Goal: Task Accomplishment & Management: Complete application form

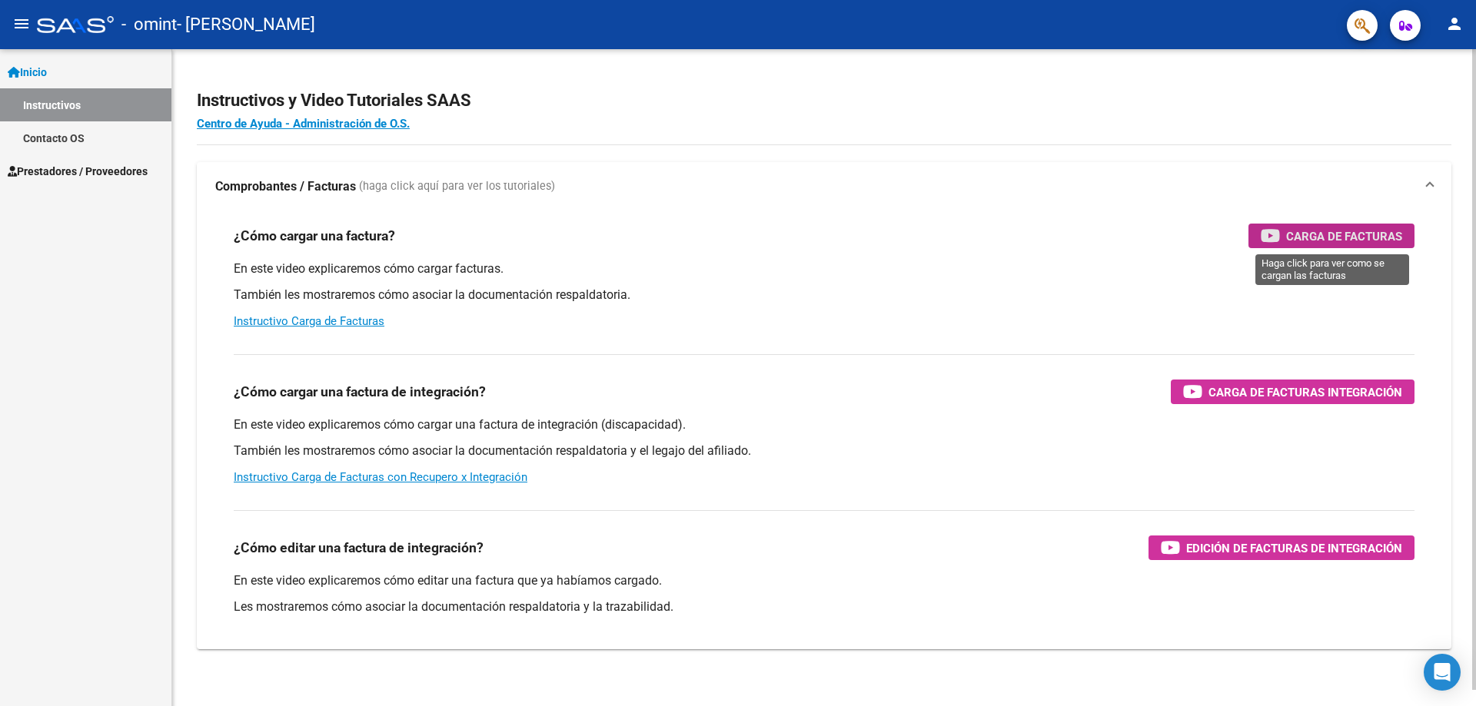
click at [1308, 237] on span "Carga de Facturas" at bounding box center [1344, 236] width 116 height 19
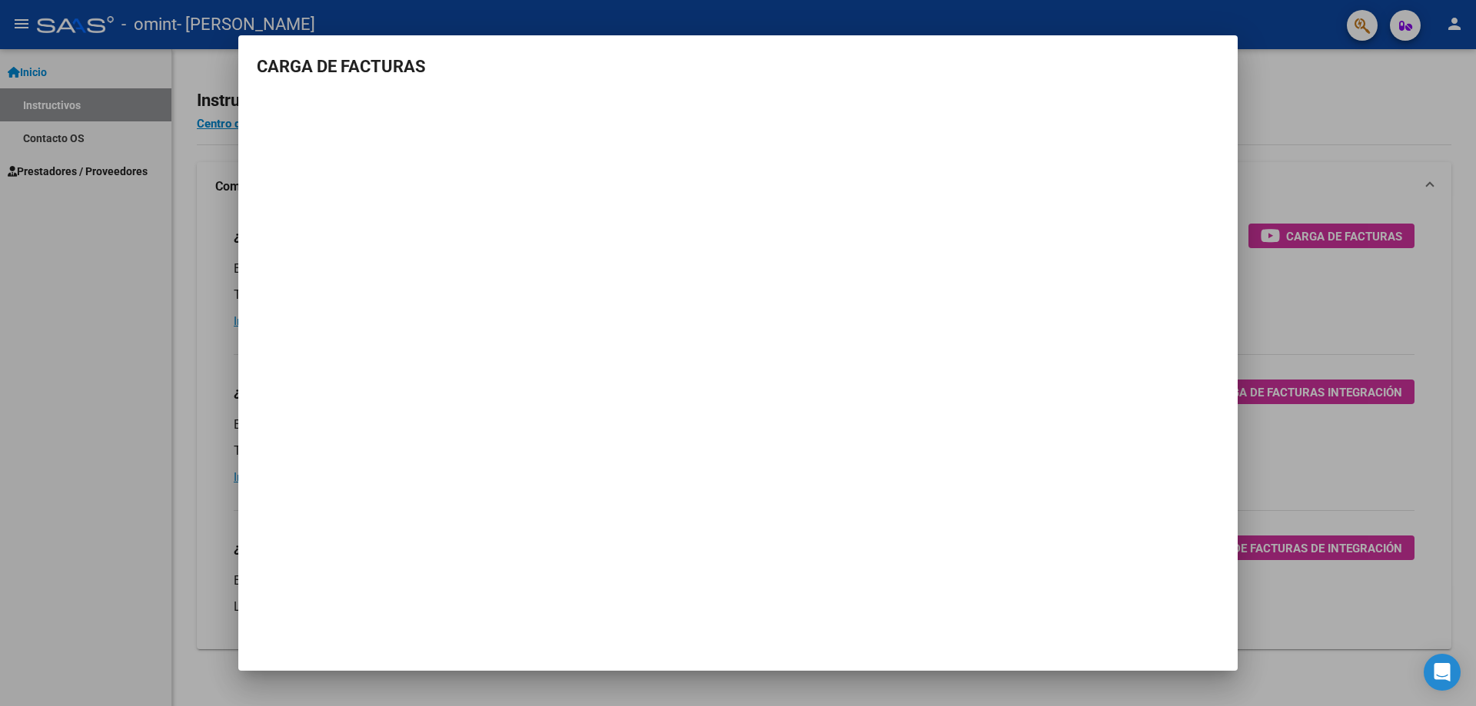
click at [1317, 100] on div at bounding box center [738, 353] width 1476 height 706
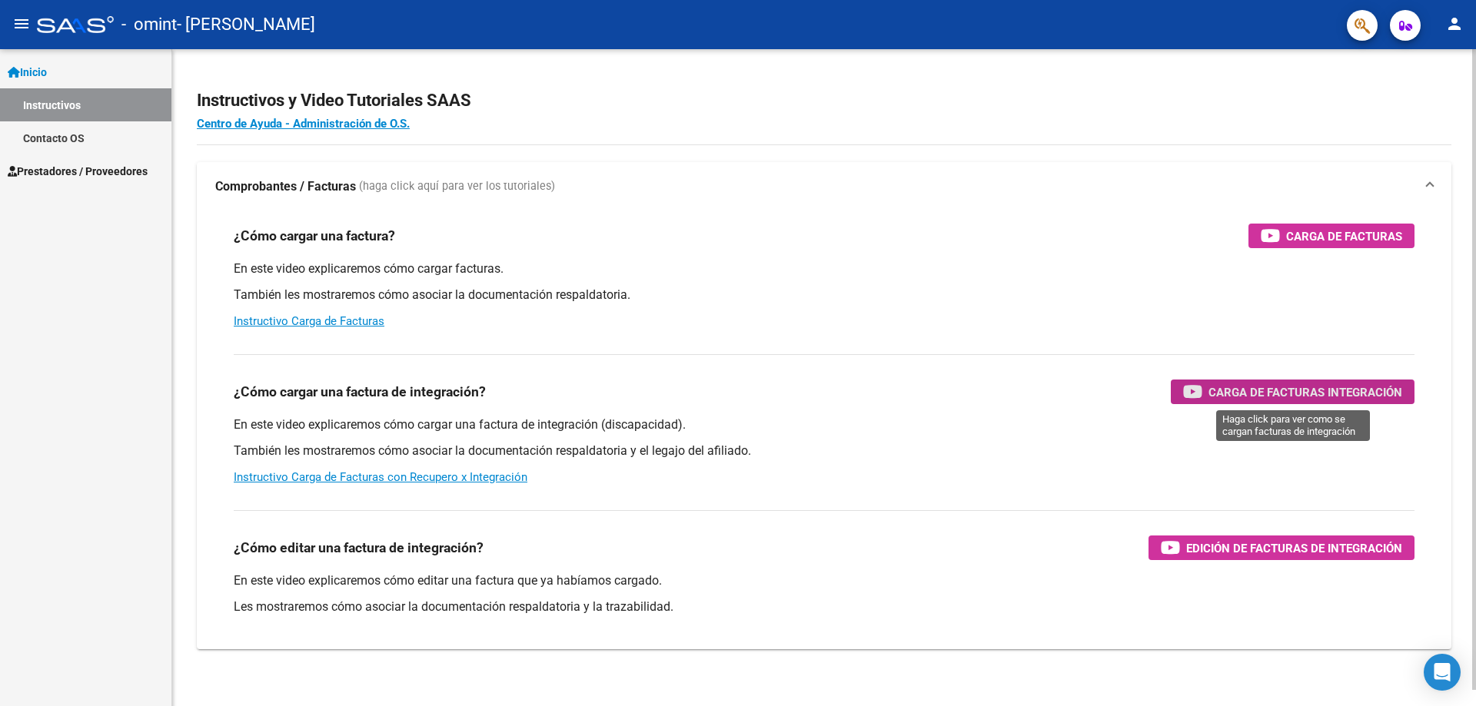
click at [1281, 397] on span "Carga de Facturas Integración" at bounding box center [1305, 392] width 194 height 19
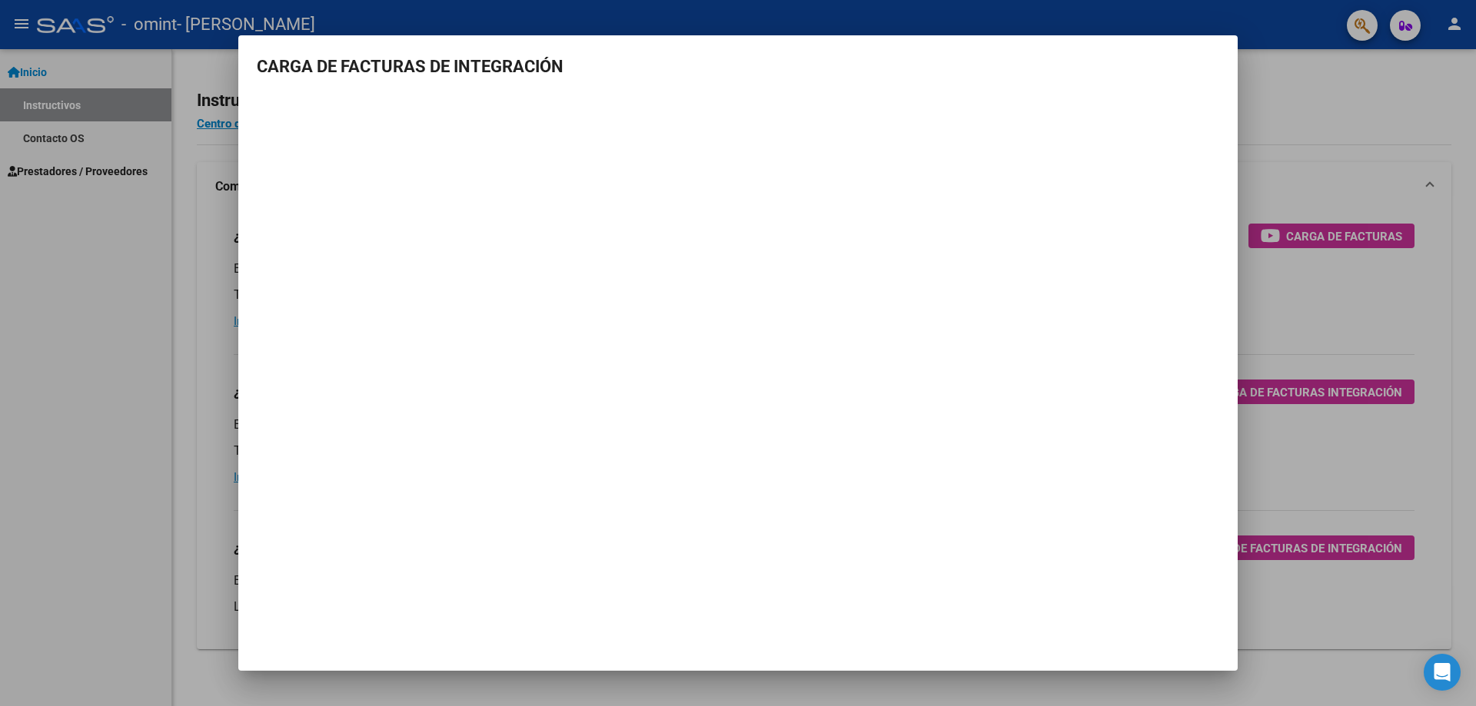
click at [1270, 107] on div at bounding box center [738, 353] width 1476 height 706
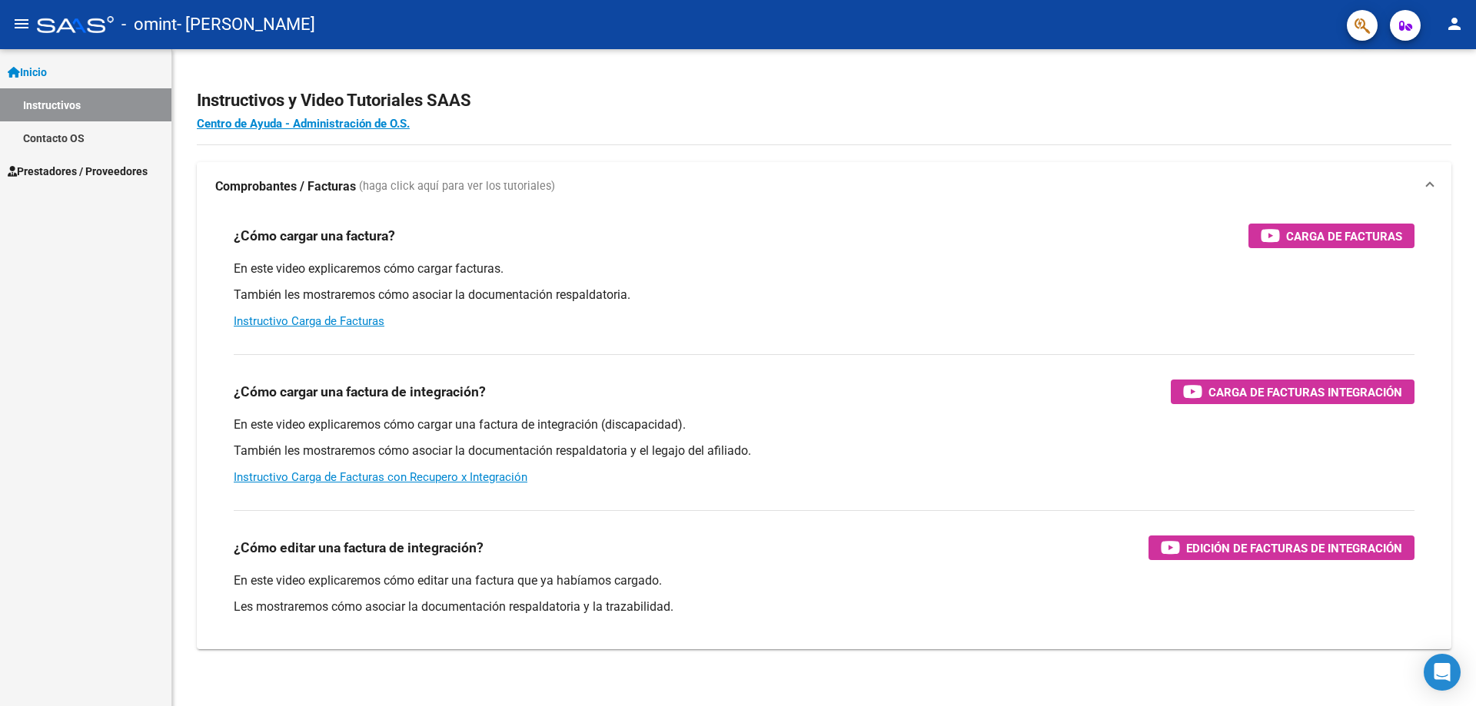
click at [61, 71] on link "Inicio" at bounding box center [85, 71] width 171 height 33
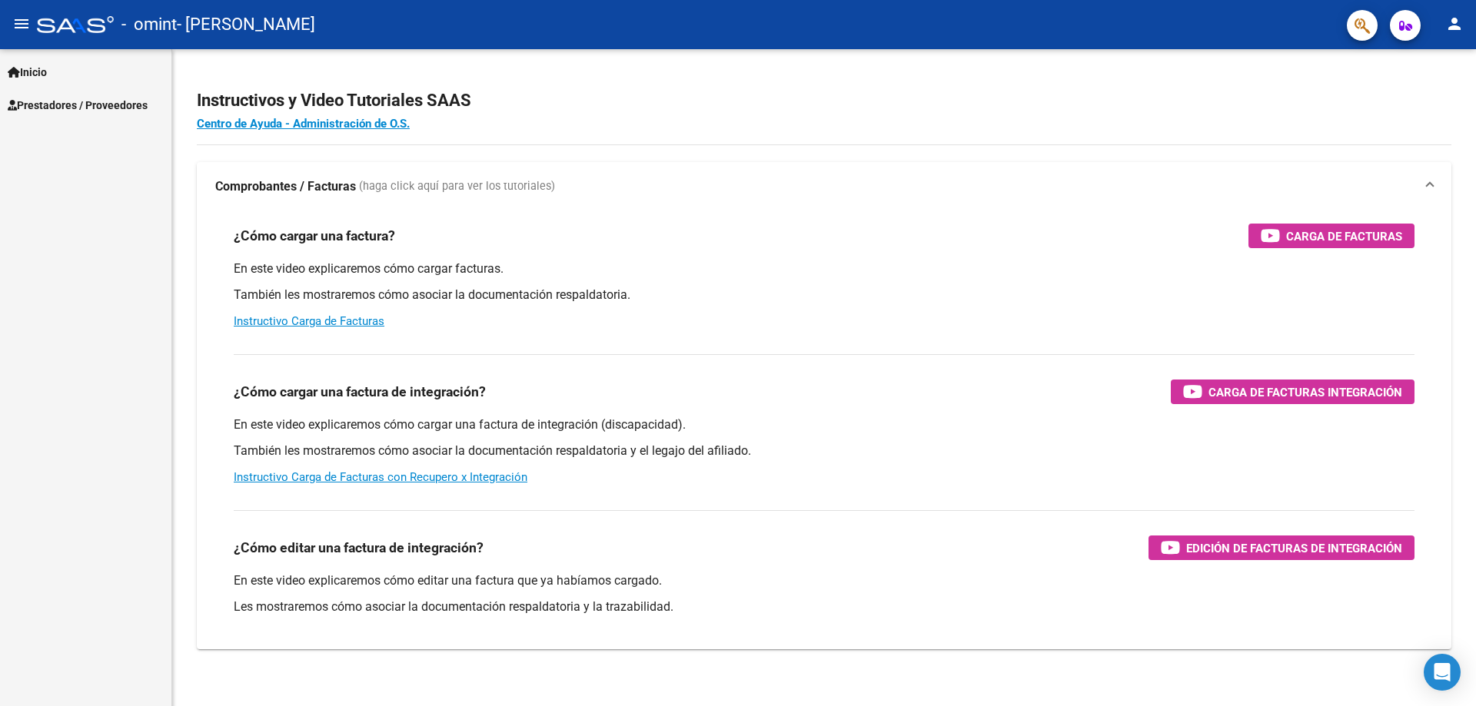
click at [81, 111] on span "Prestadores / Proveedores" at bounding box center [78, 105] width 140 height 17
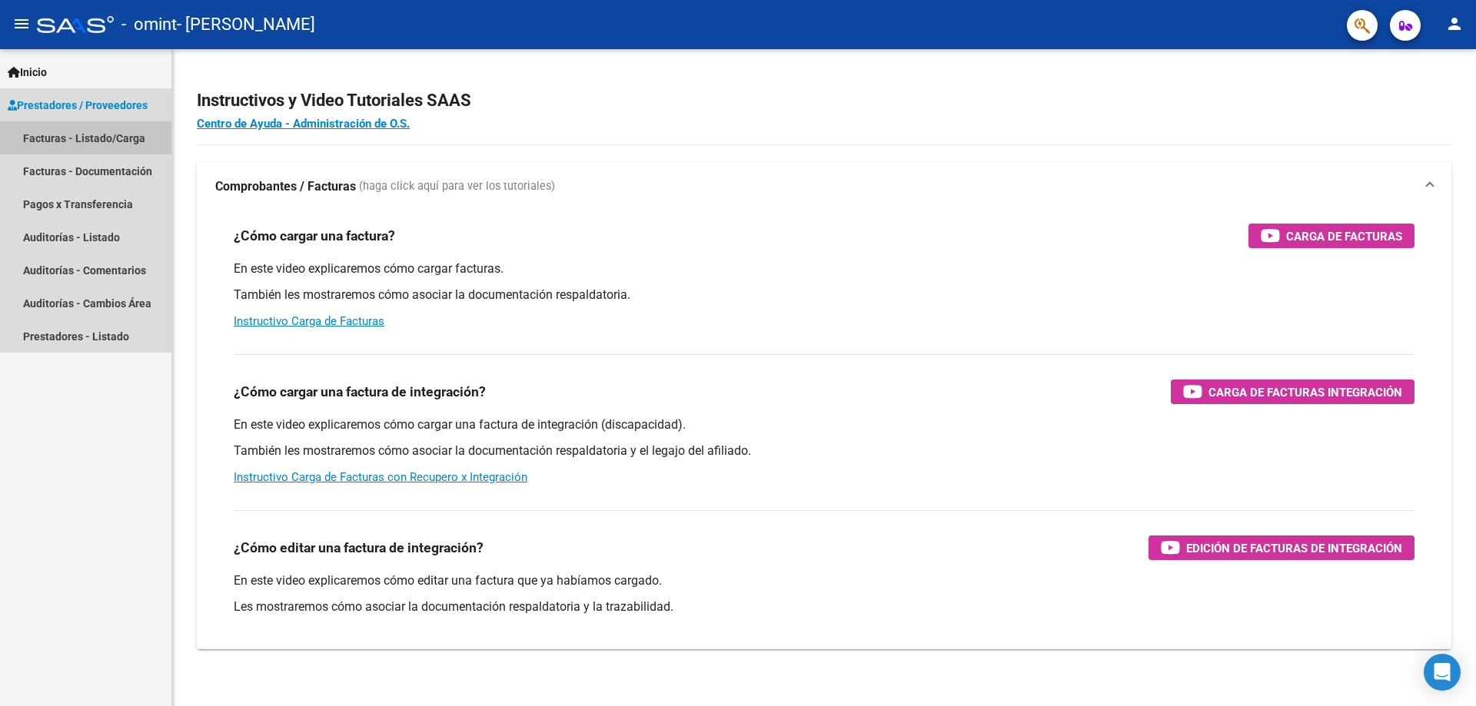
click at [96, 135] on link "Facturas - Listado/Carga" at bounding box center [85, 137] width 171 height 33
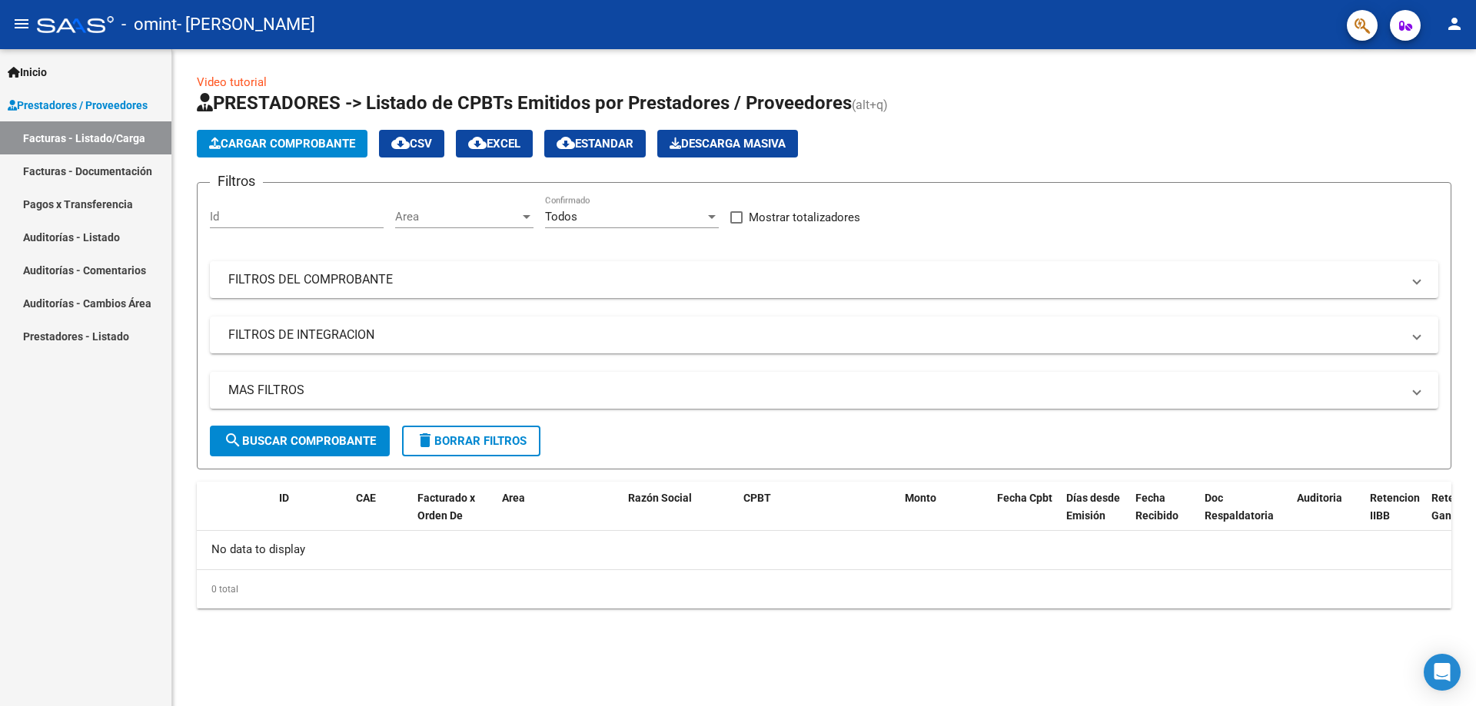
click at [311, 144] on span "Cargar Comprobante" at bounding box center [282, 144] width 146 height 14
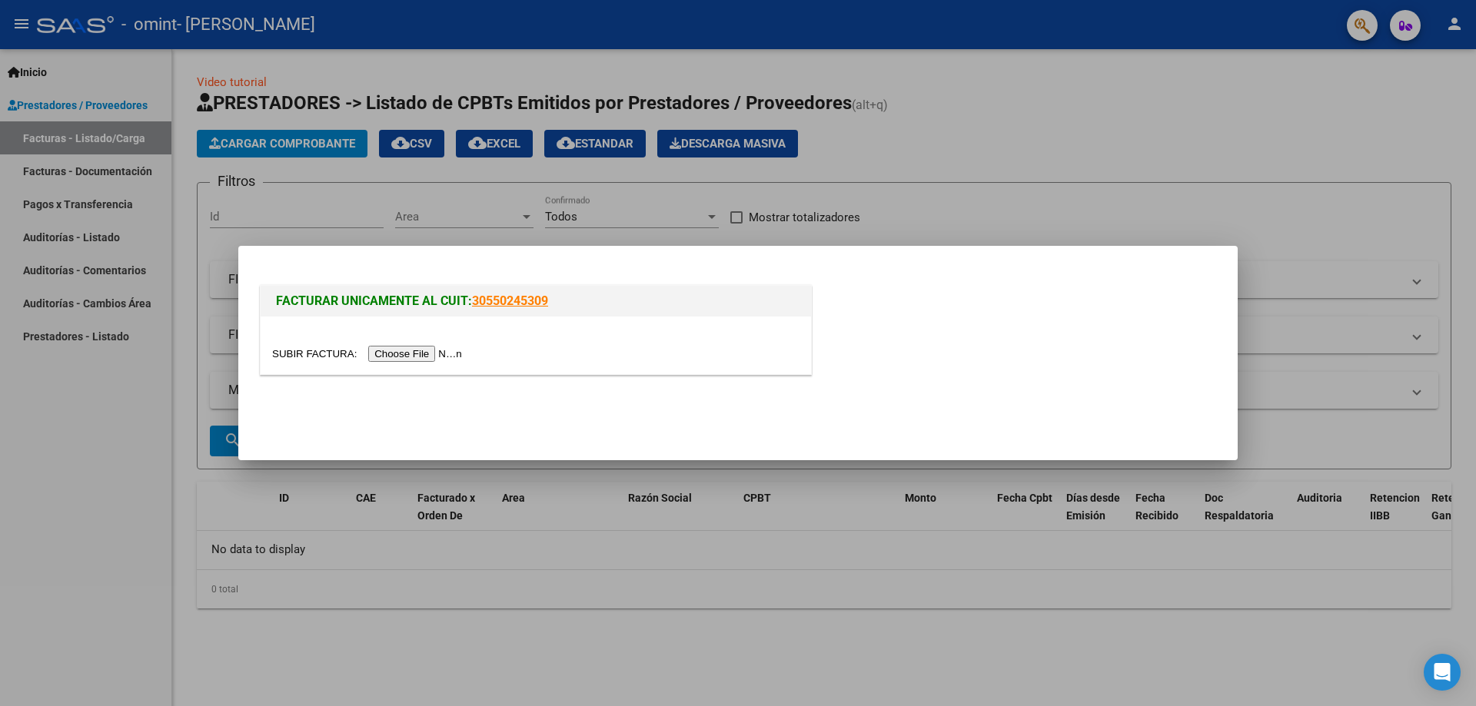
click at [413, 357] on input "file" at bounding box center [369, 354] width 194 height 16
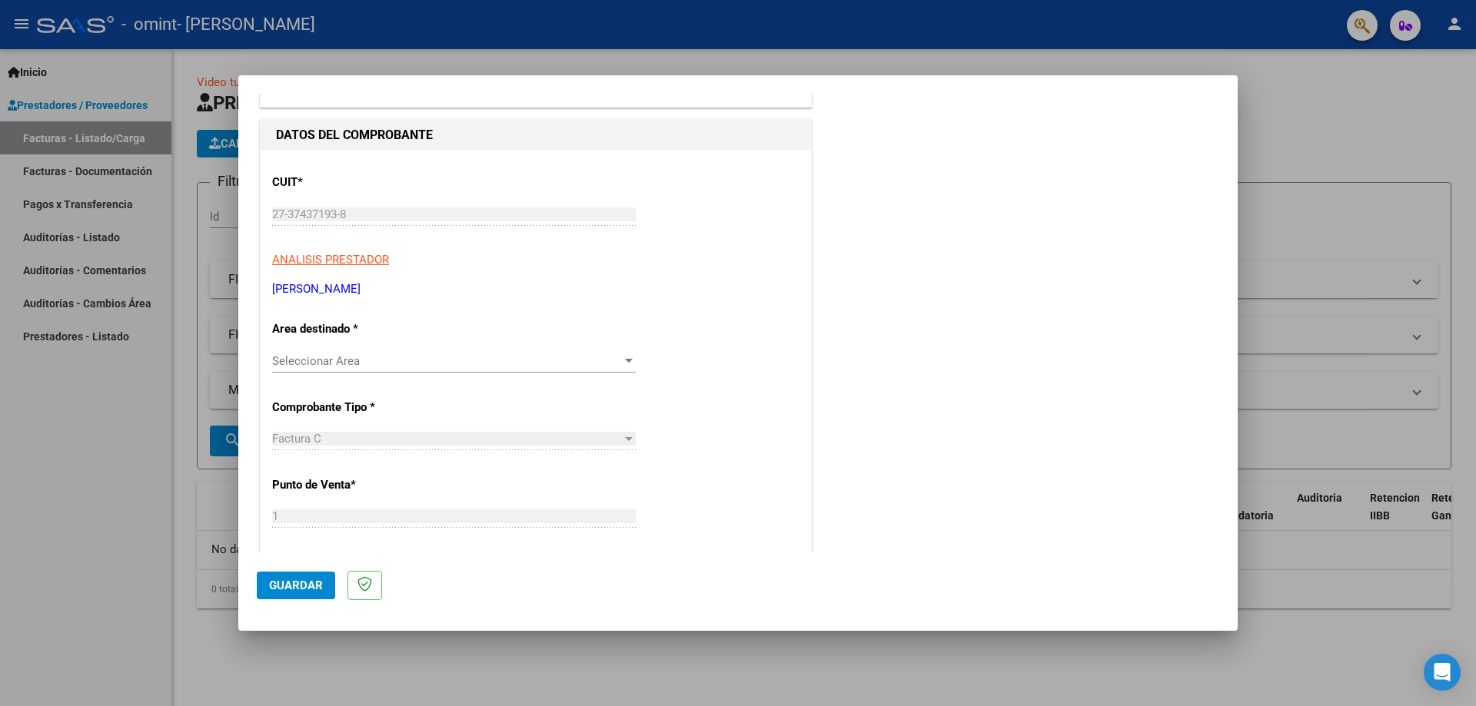
scroll to position [154, 0]
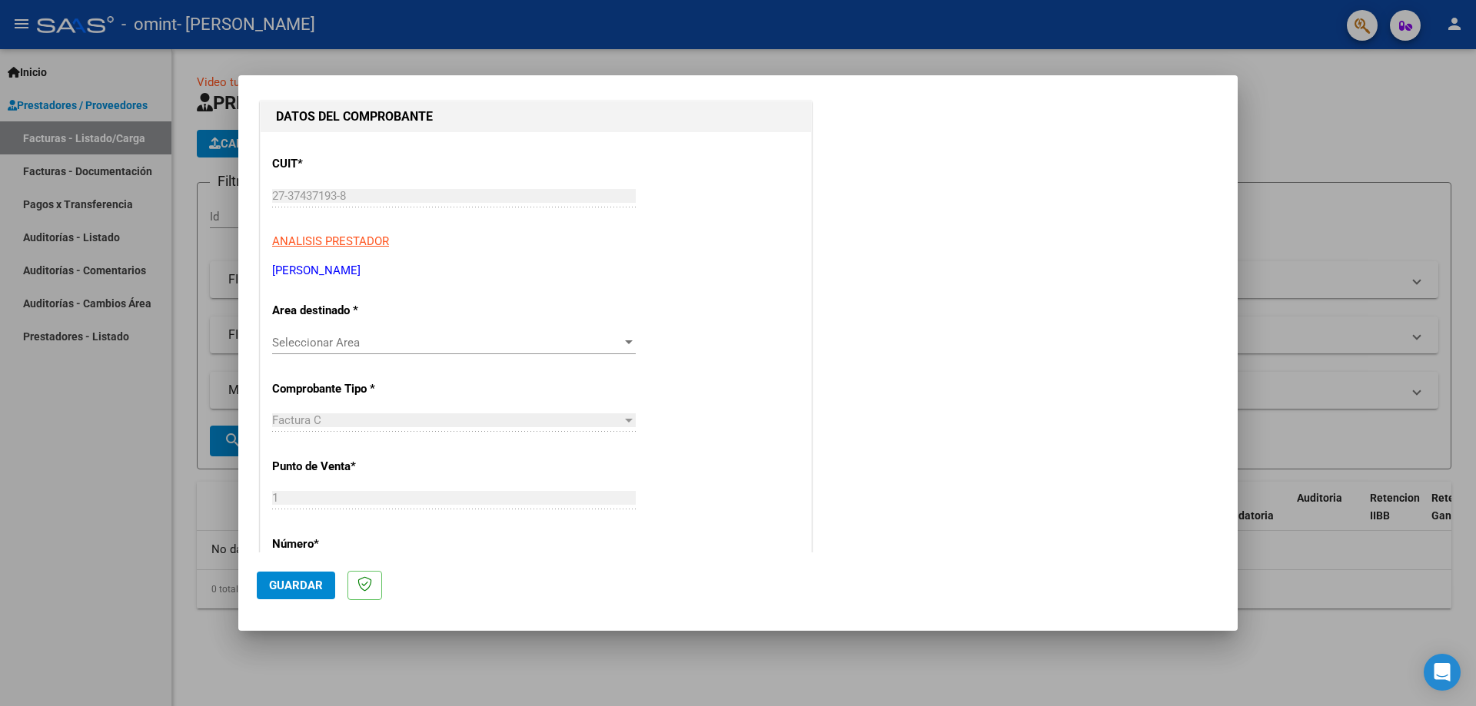
click at [393, 344] on span "Seleccionar Area" at bounding box center [447, 343] width 350 height 14
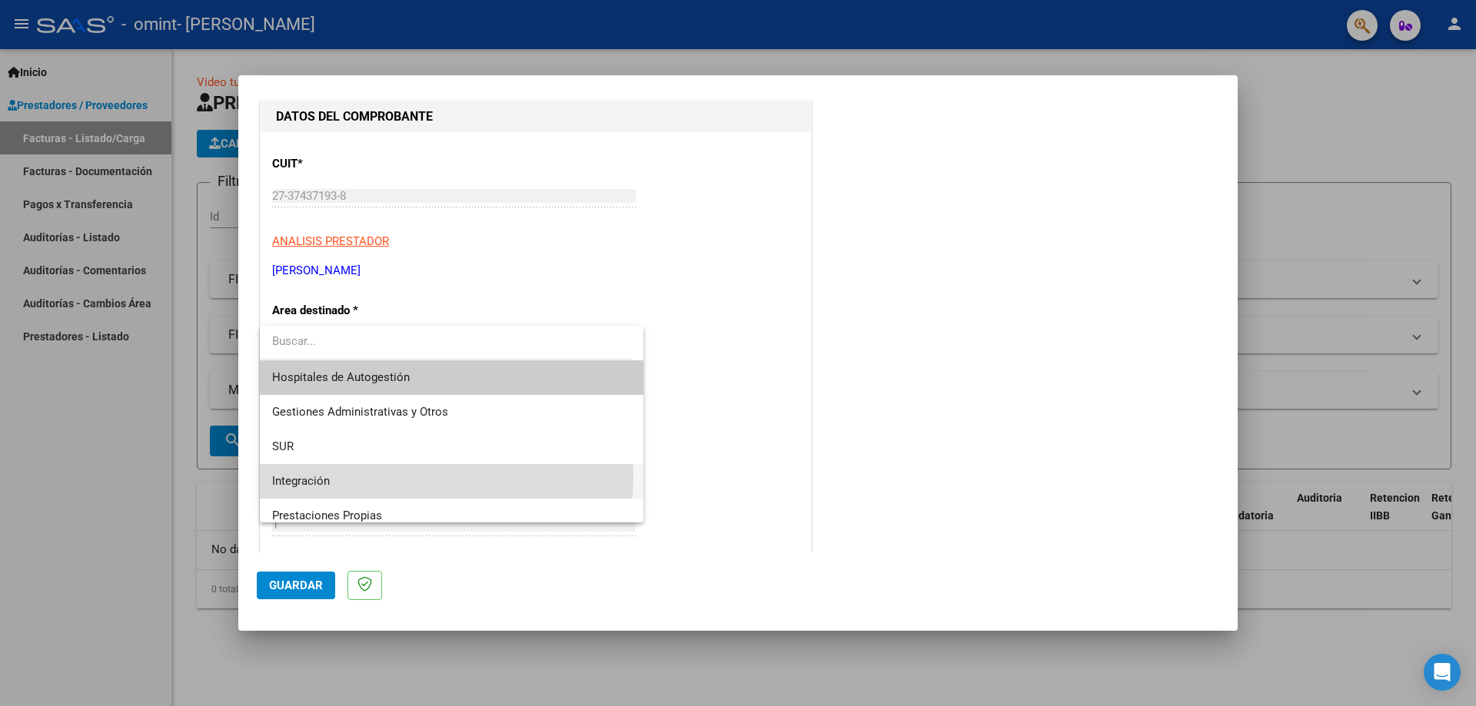
click at [302, 473] on span "Integración" at bounding box center [451, 481] width 359 height 35
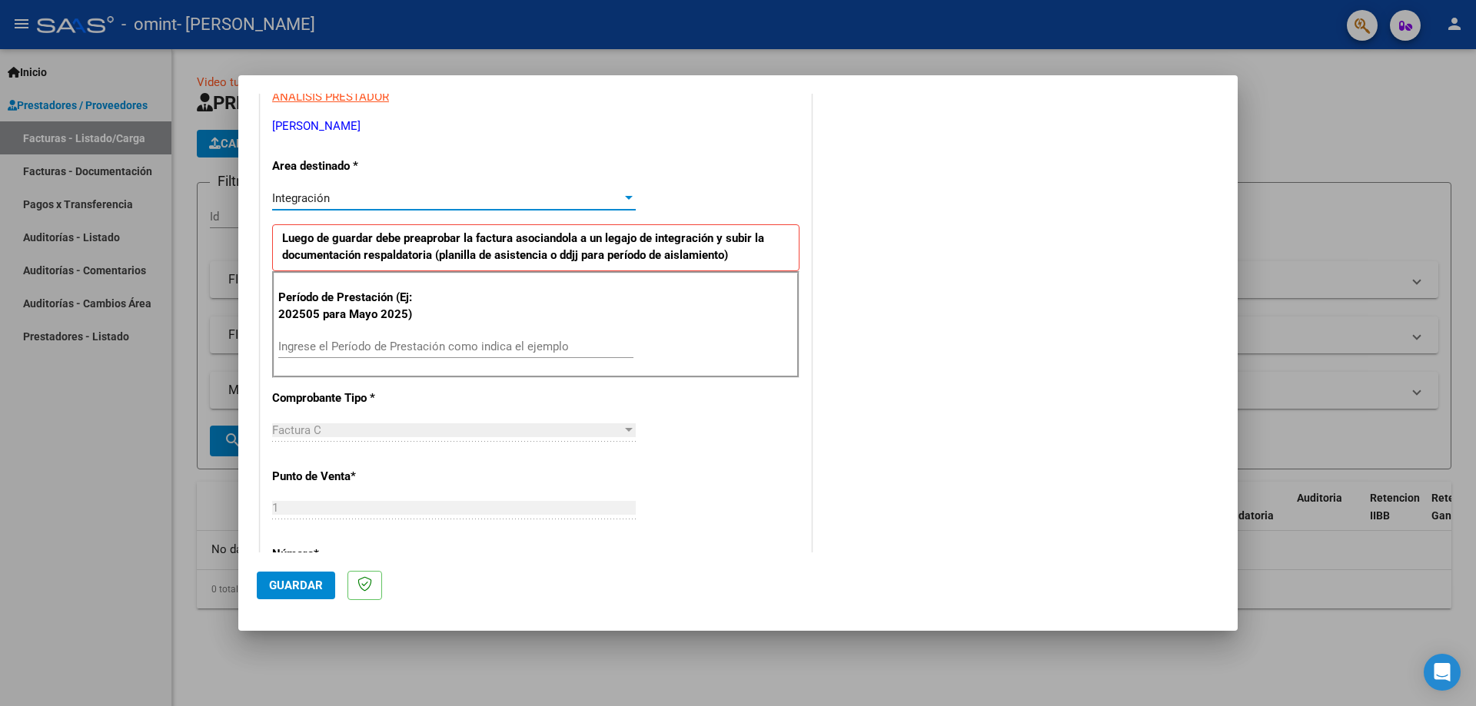
scroll to position [307, 0]
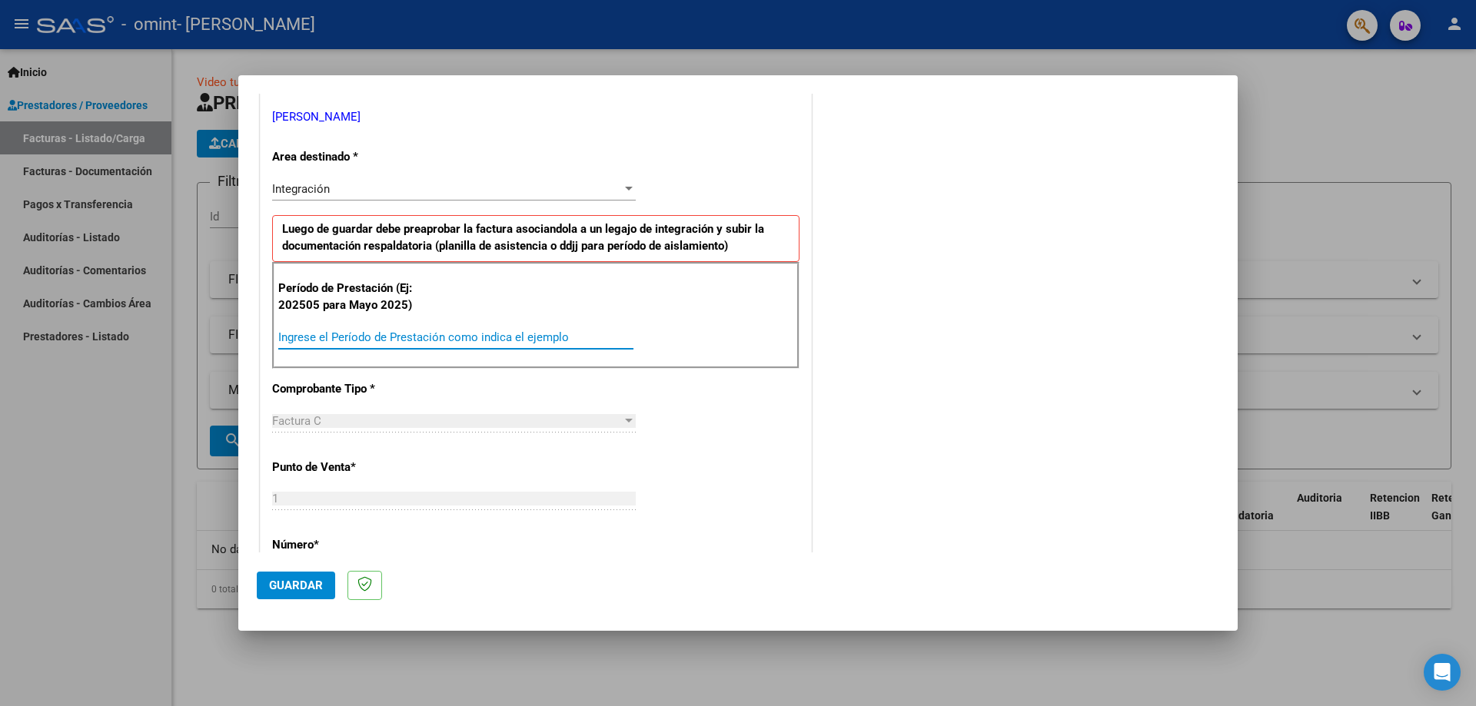
click at [375, 336] on input "Ingrese el Período de Prestación como indica el ejemplo" at bounding box center [455, 338] width 355 height 14
click at [800, 417] on div "CUIT * 27-37437193-8 Ingresar CUIT ANALISIS PRESTADOR [PERSON_NAME] [PERSON_NAM…" at bounding box center [536, 556] width 550 height 1157
click at [354, 339] on input "Ingrese el Período de Prestación como indica el ejemplo" at bounding box center [455, 338] width 355 height 14
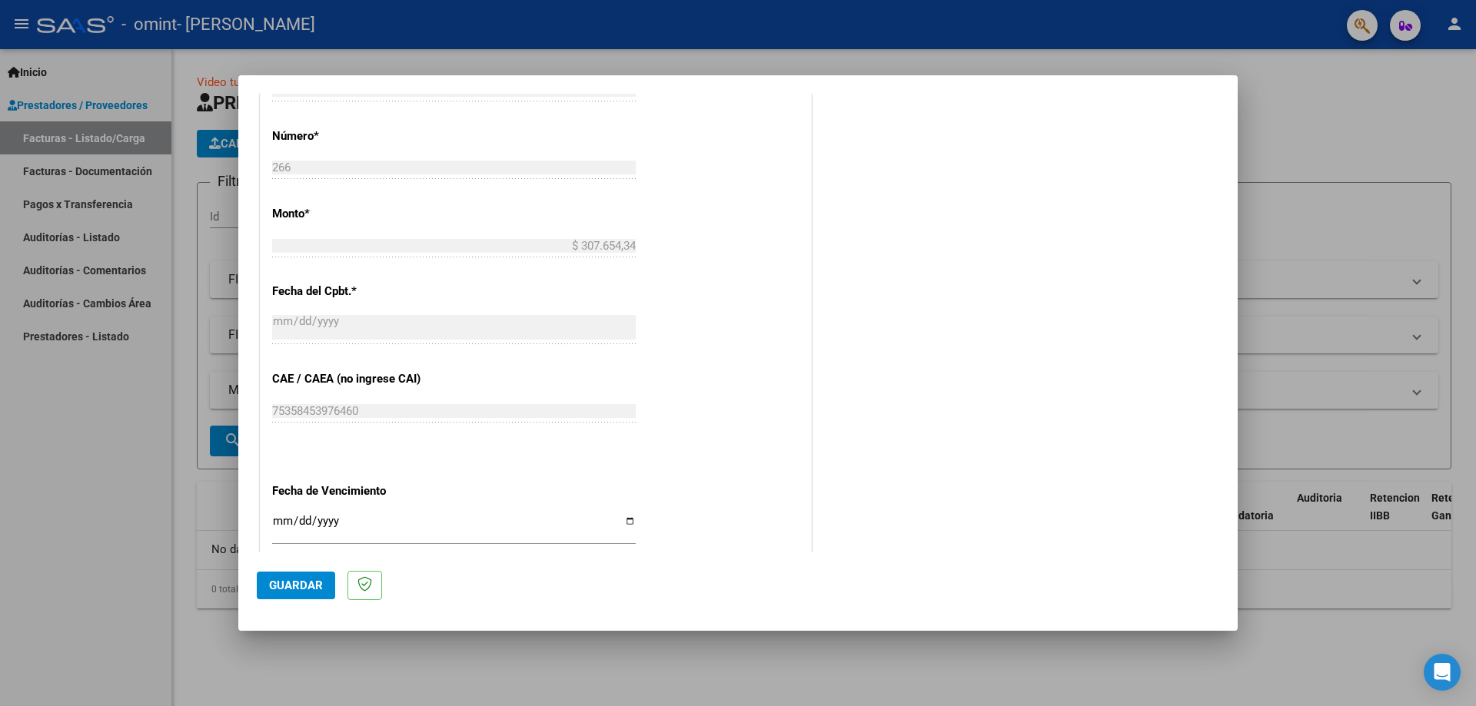
scroll to position [510, 0]
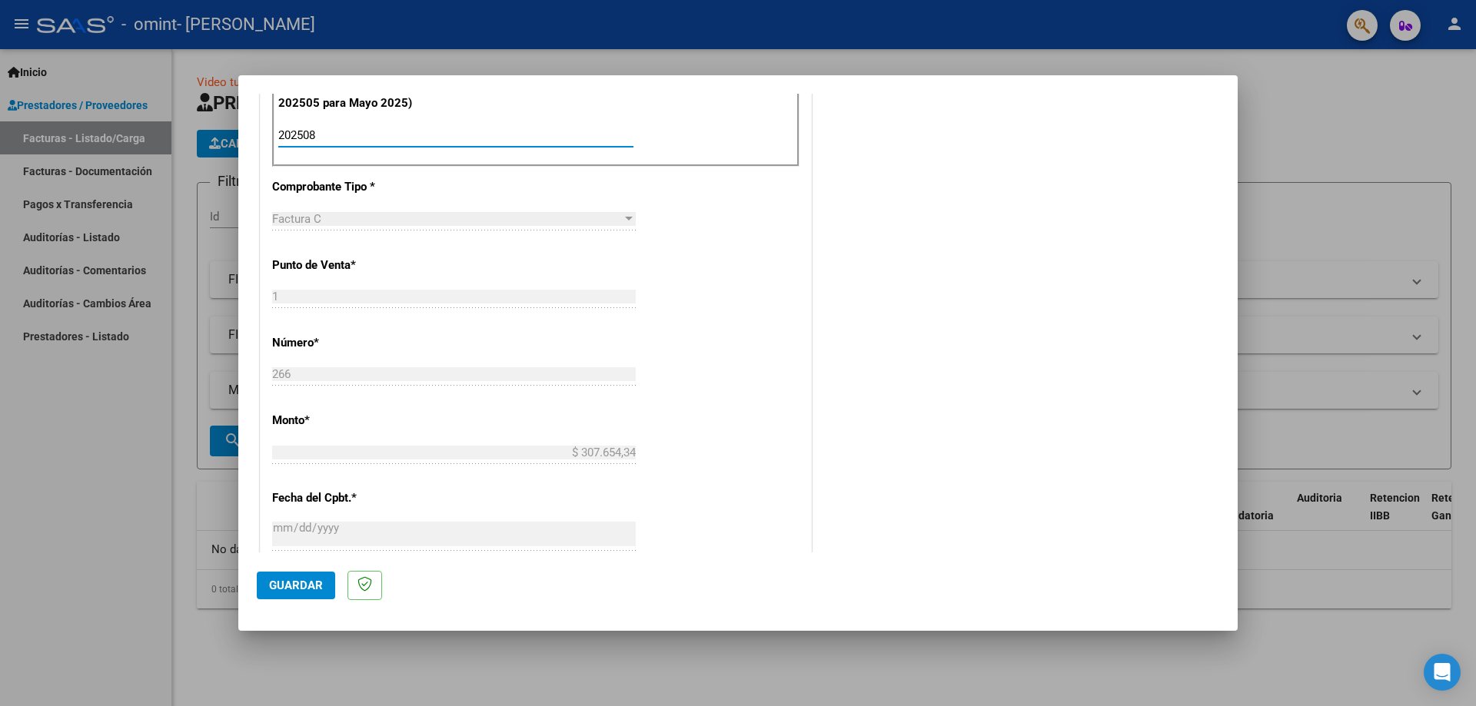
type input "202508"
click at [307, 586] on span "Guardar" at bounding box center [296, 586] width 54 height 14
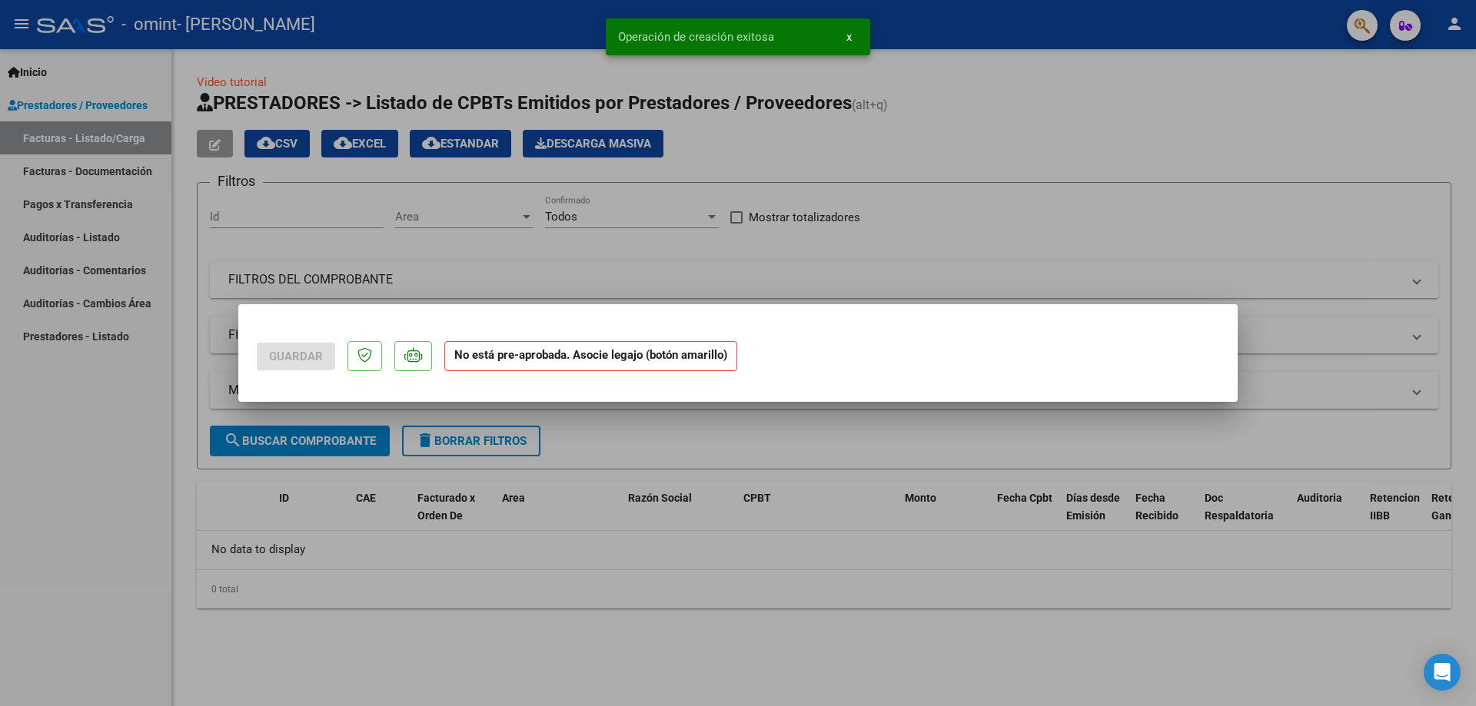
scroll to position [0, 0]
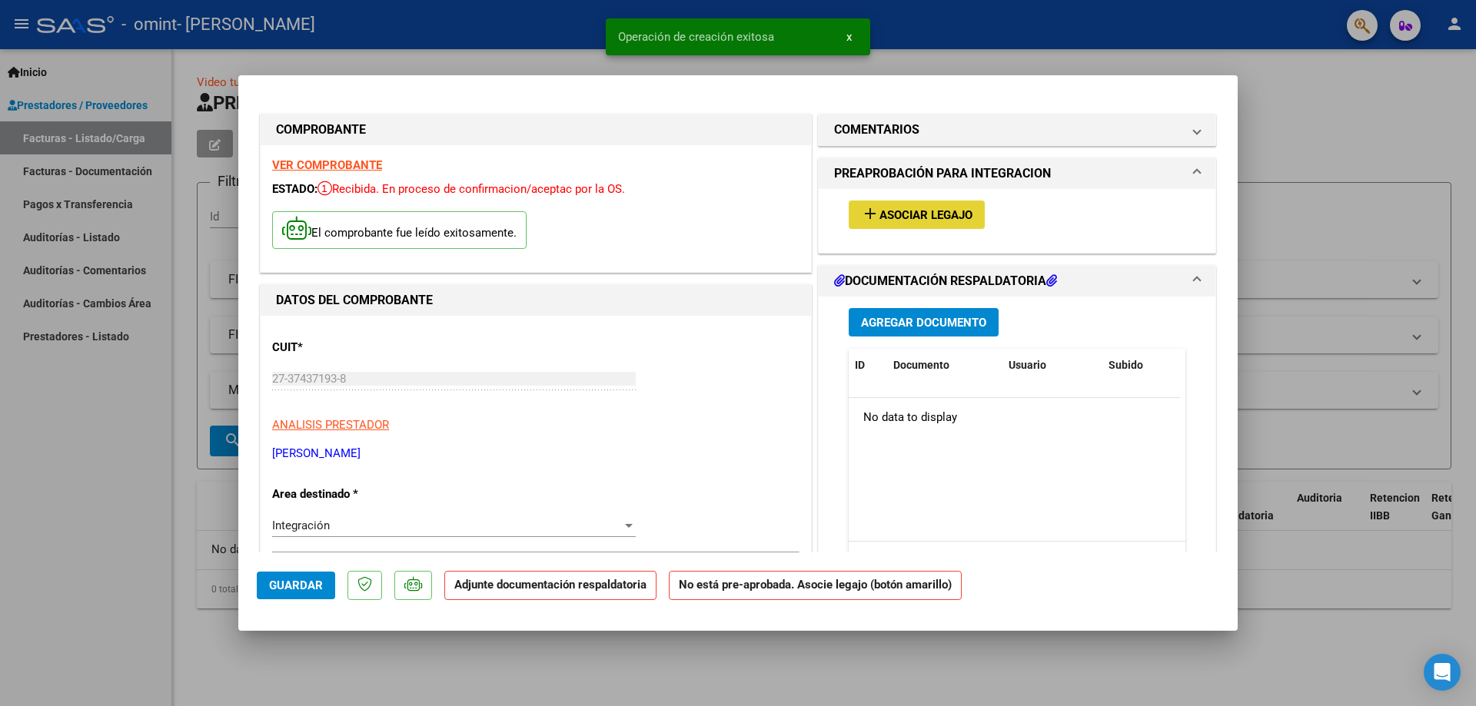
click at [905, 213] on span "Asociar Legajo" at bounding box center [925, 215] width 93 height 14
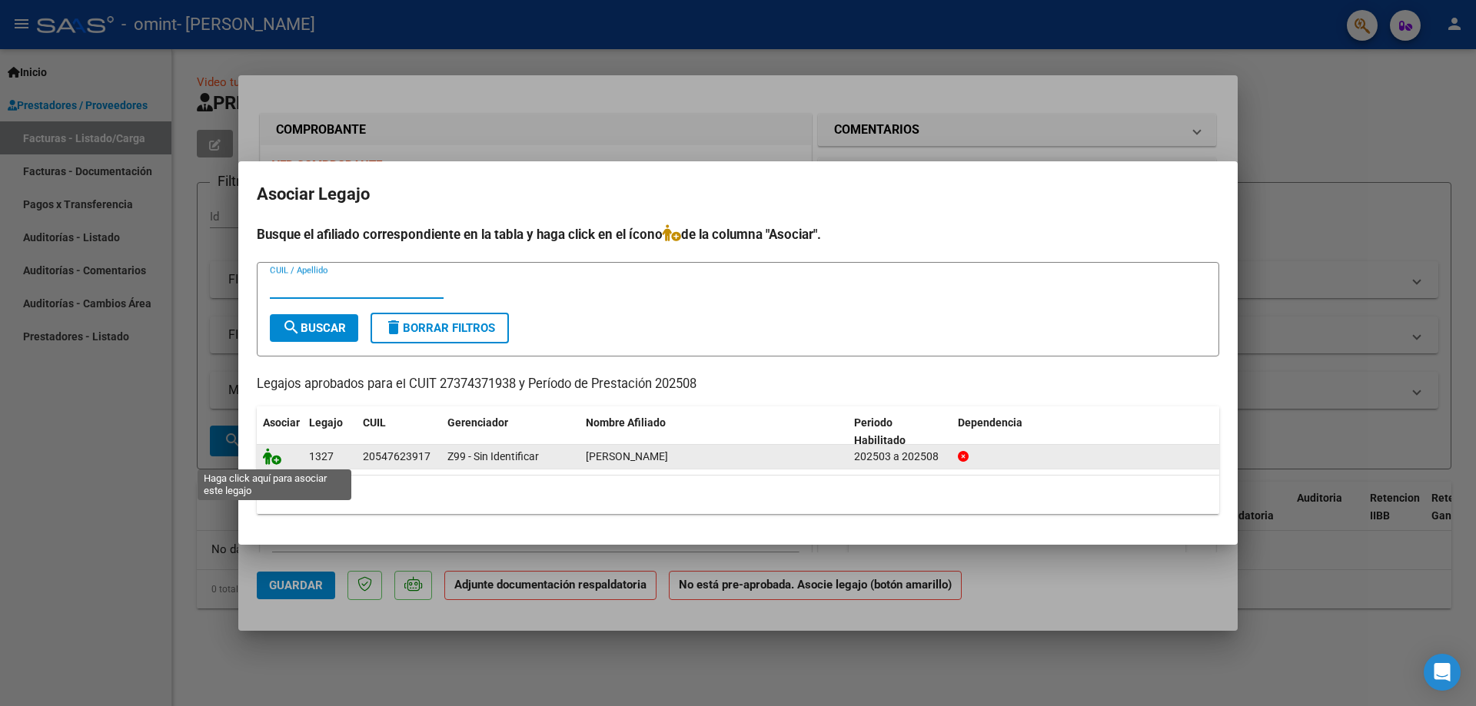
click at [265, 452] on icon at bounding box center [272, 456] width 18 height 17
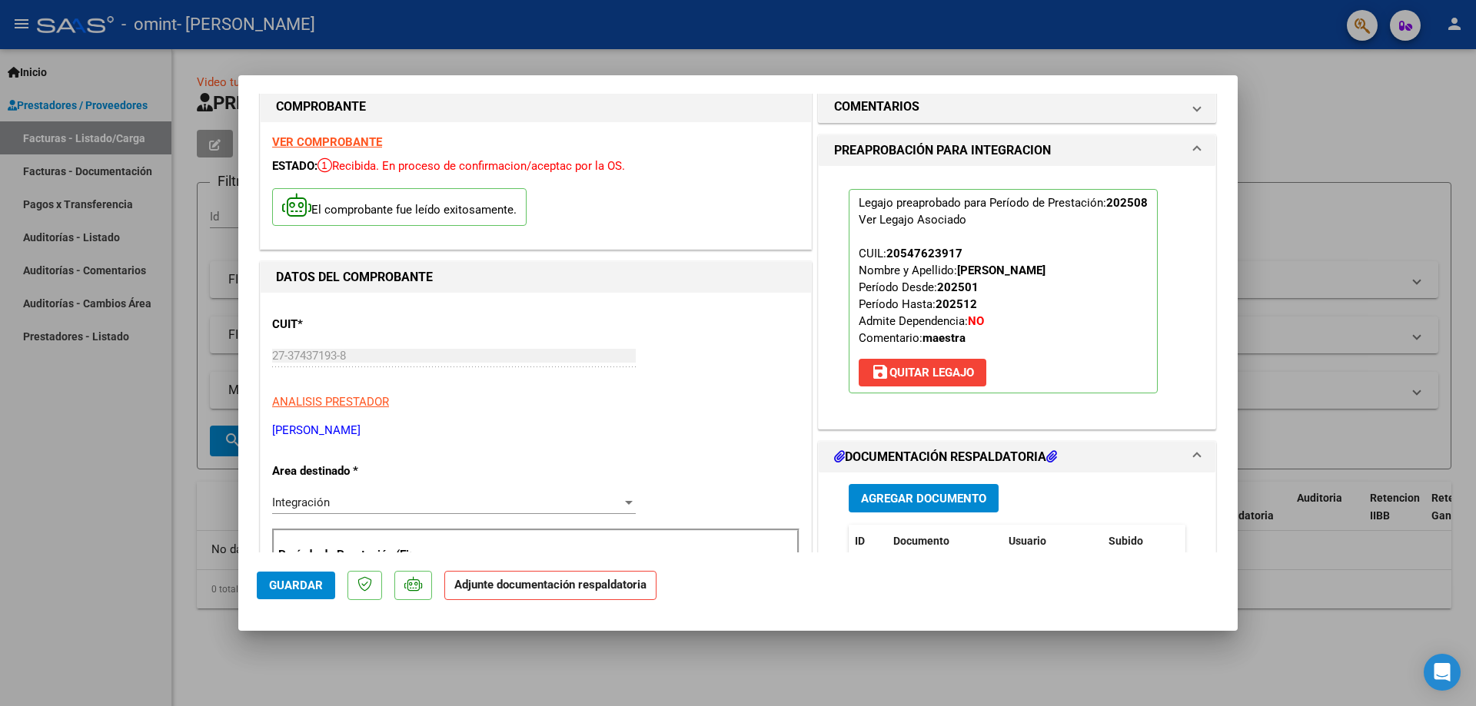
scroll to position [77, 0]
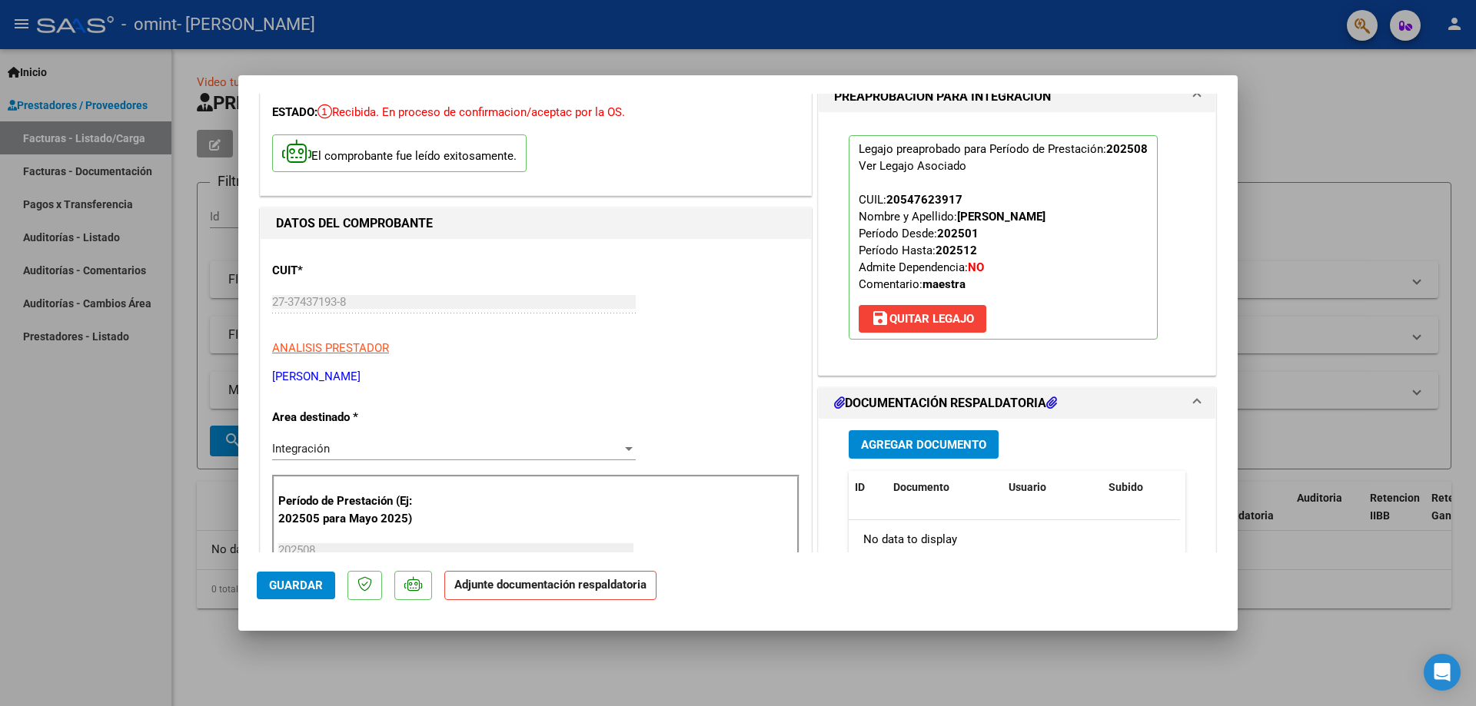
click at [957, 446] on span "Agregar Documento" at bounding box center [923, 445] width 125 height 14
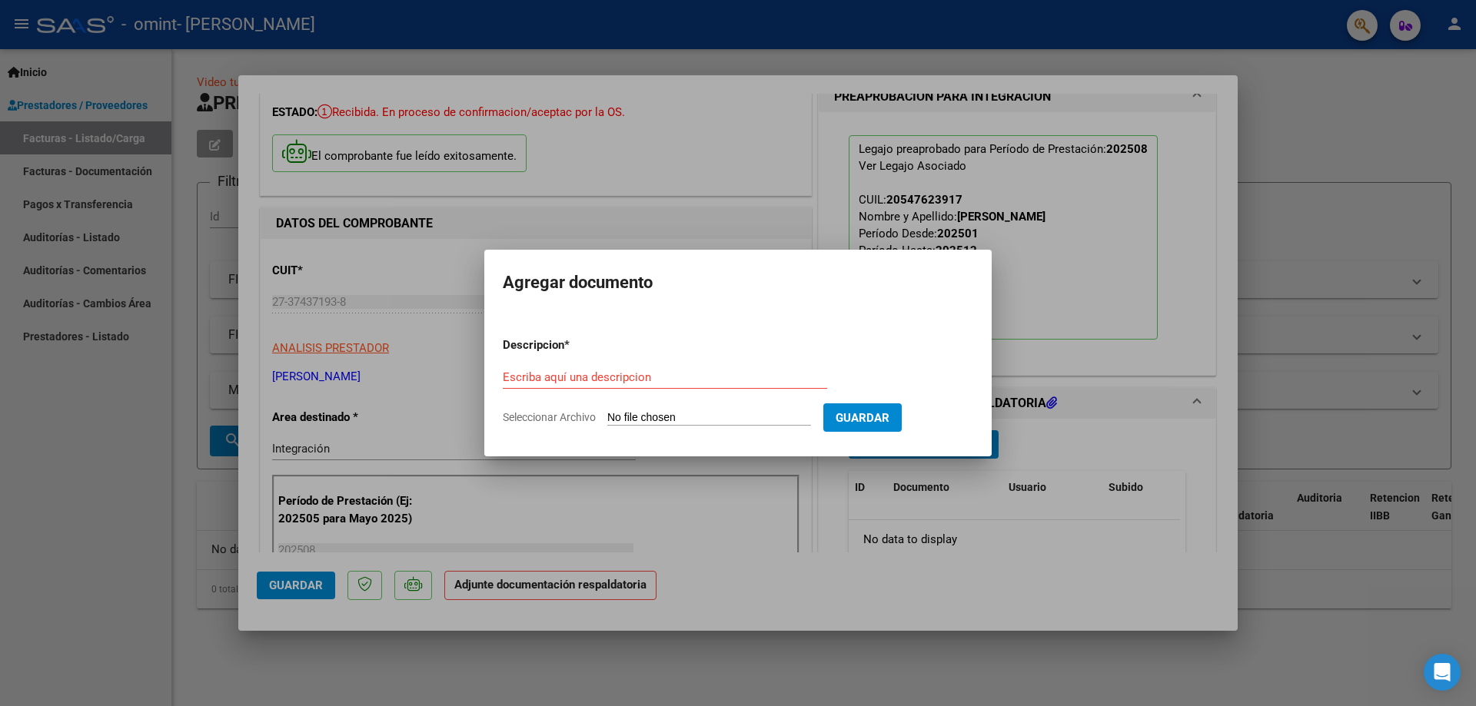
click at [620, 414] on input "Seleccionar Archivo" at bounding box center [709, 418] width 204 height 15
click at [549, 374] on input "Escriba aquí una descripcion" at bounding box center [665, 377] width 324 height 14
type input "Planilla de asistencia"
click at [656, 416] on input "Seleccionar Archivo" at bounding box center [709, 418] width 204 height 15
type input "C:\fakepath\Planilla [DATE]_Ebrecht [PERSON_NAME].pdf"
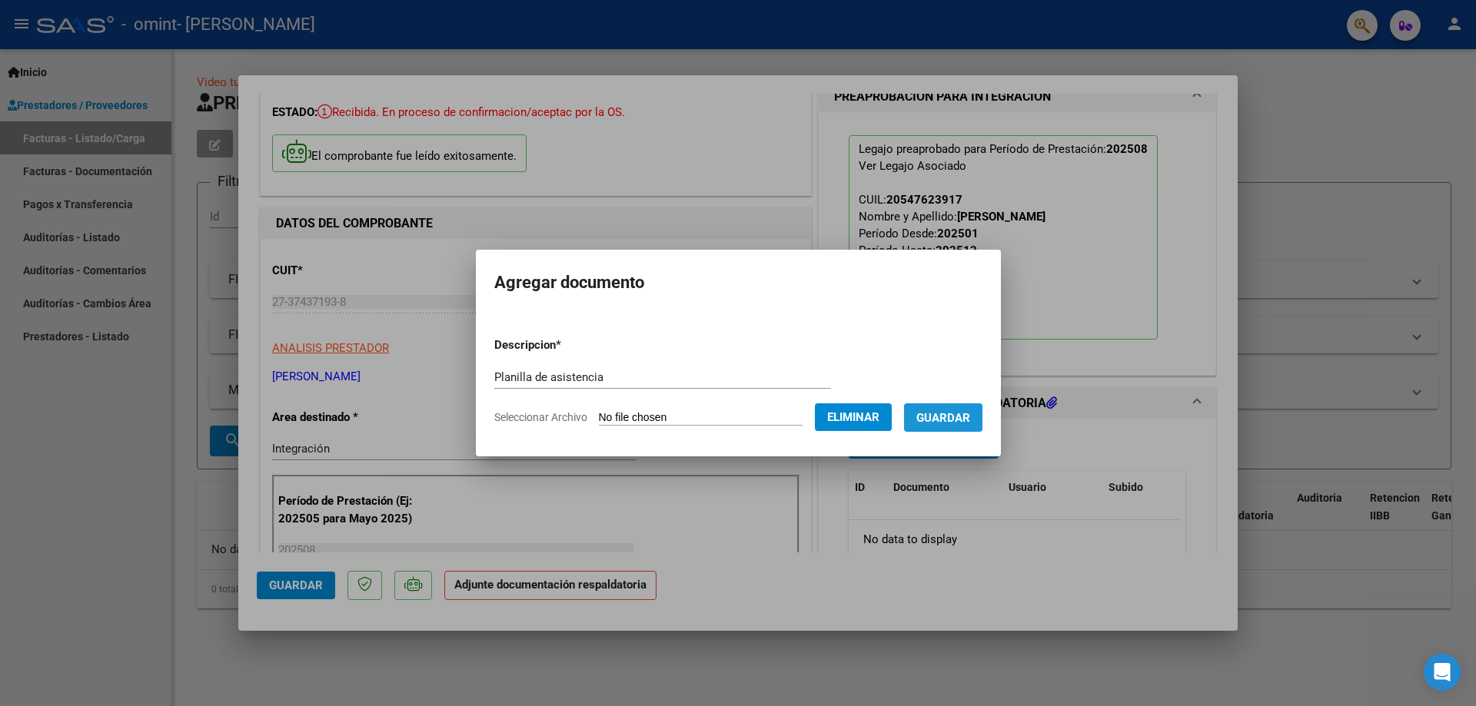
click at [969, 416] on span "Guardar" at bounding box center [943, 418] width 54 height 14
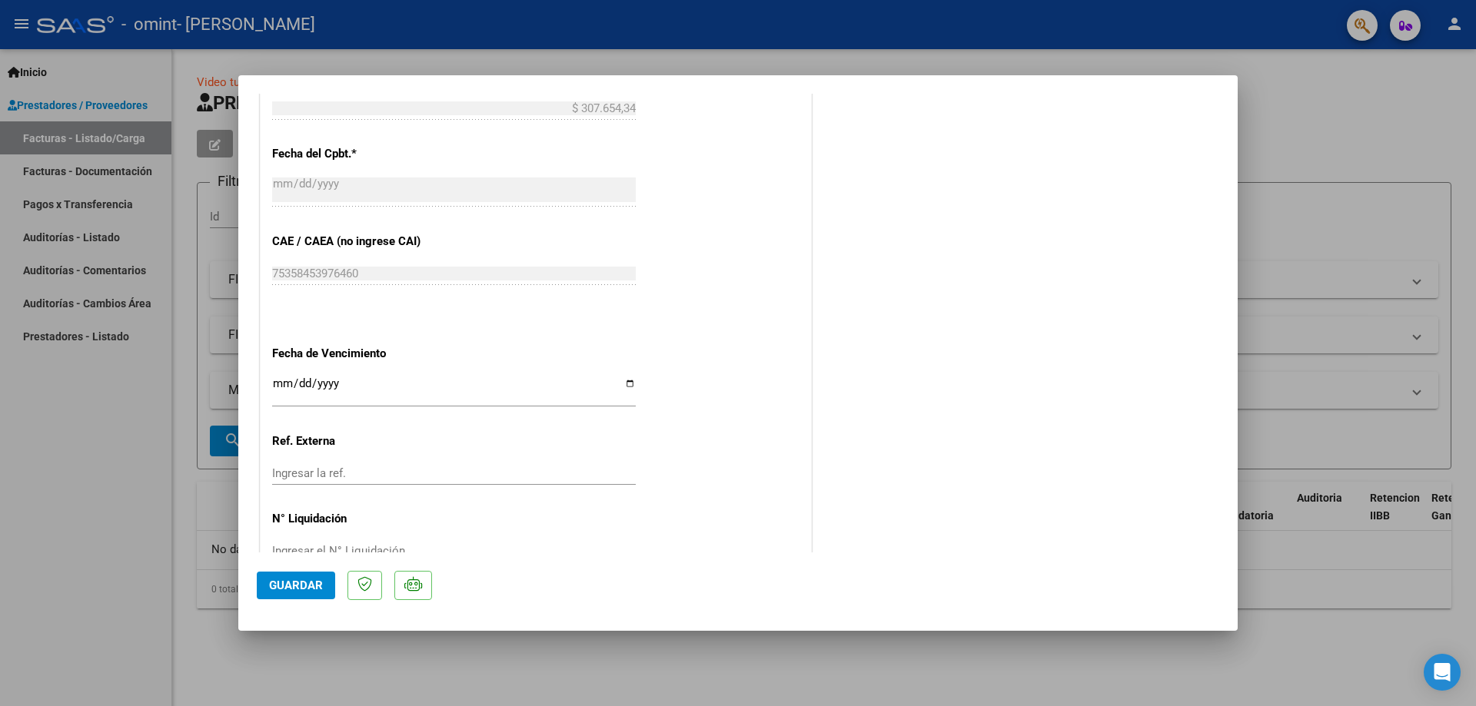
scroll to position [917, 0]
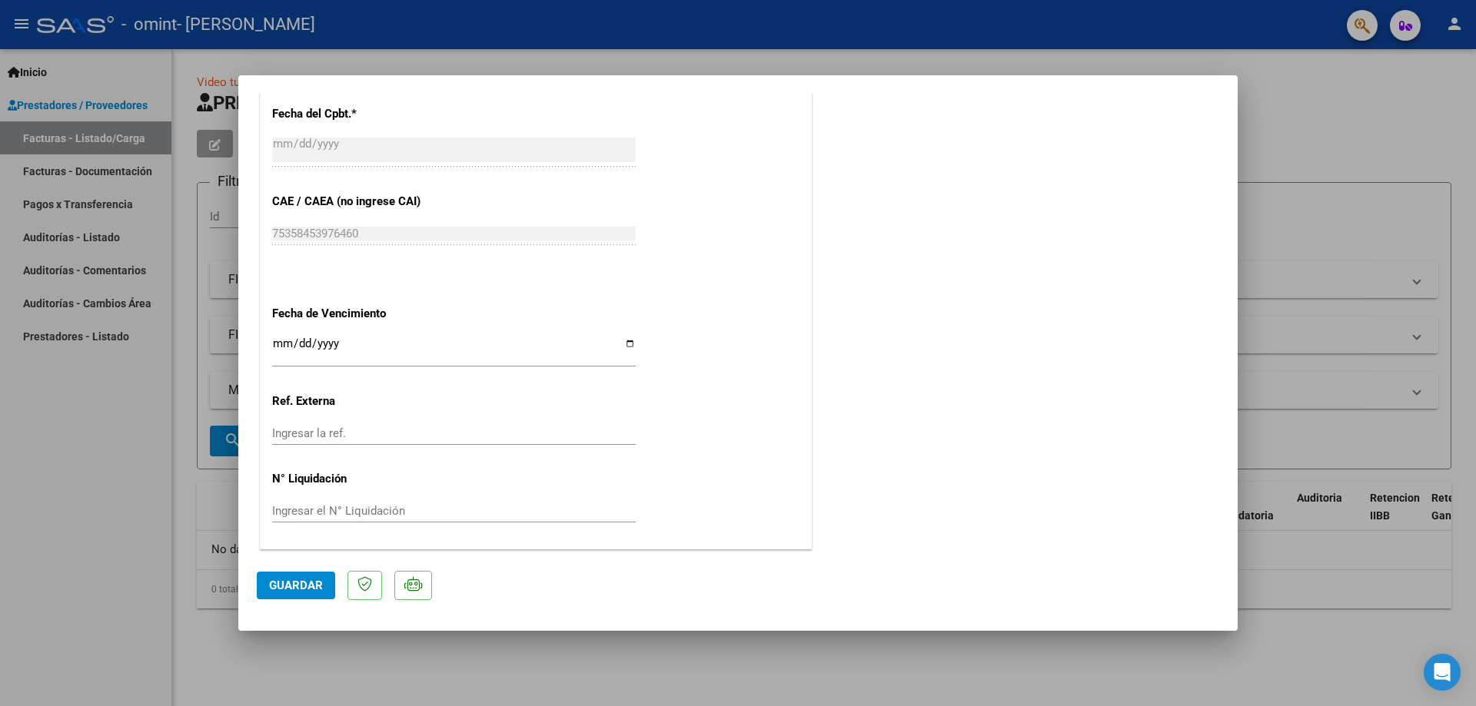
click at [317, 585] on span "Guardar" at bounding box center [296, 586] width 54 height 14
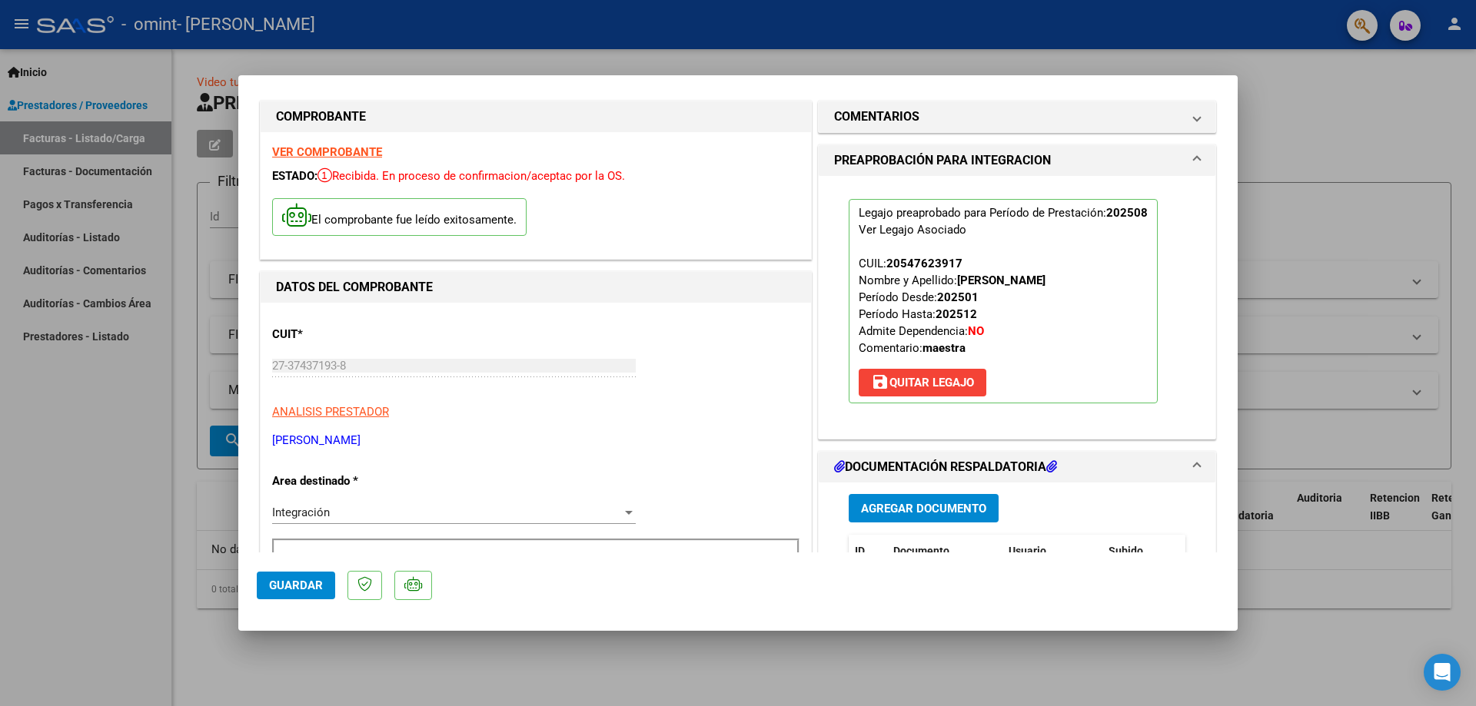
scroll to position [0, 0]
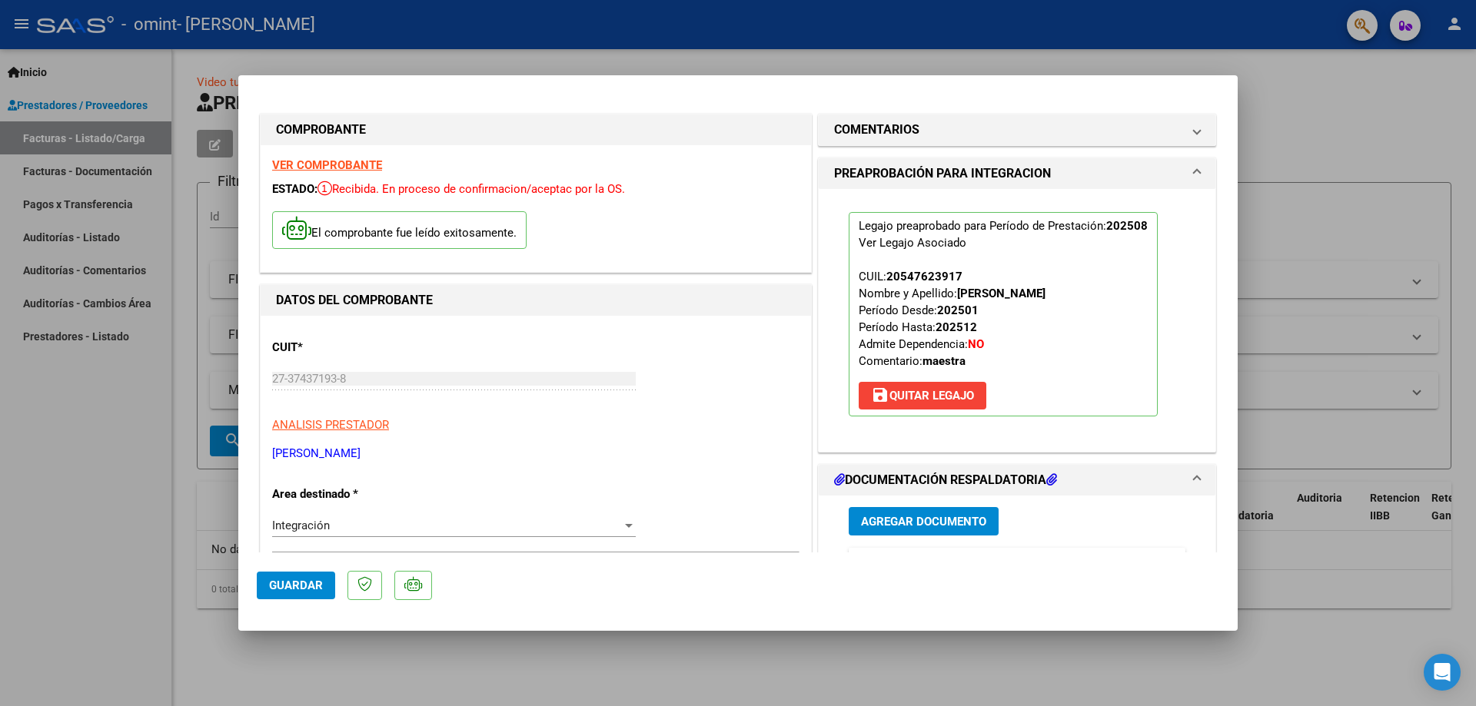
click at [1330, 136] on div at bounding box center [738, 353] width 1476 height 706
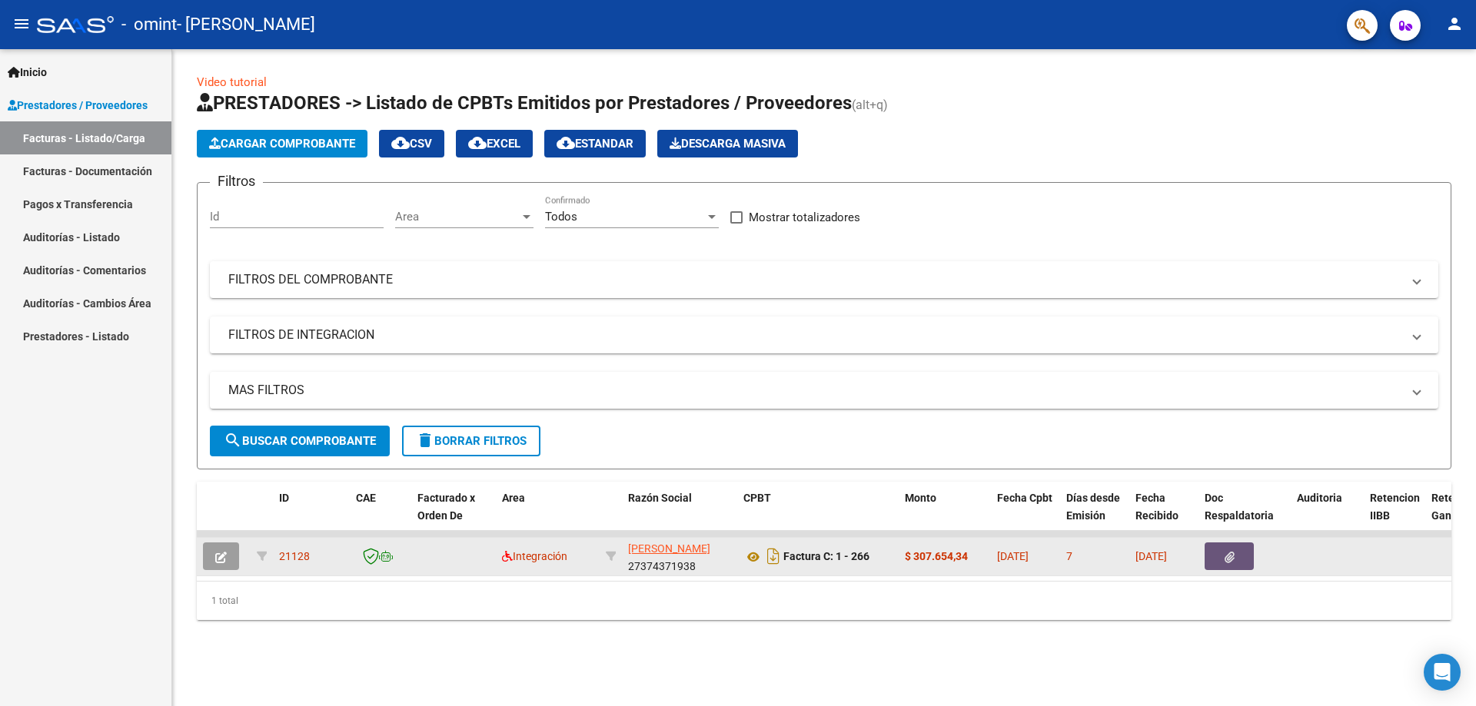
click at [1224, 555] on icon "button" at bounding box center [1229, 558] width 10 height 12
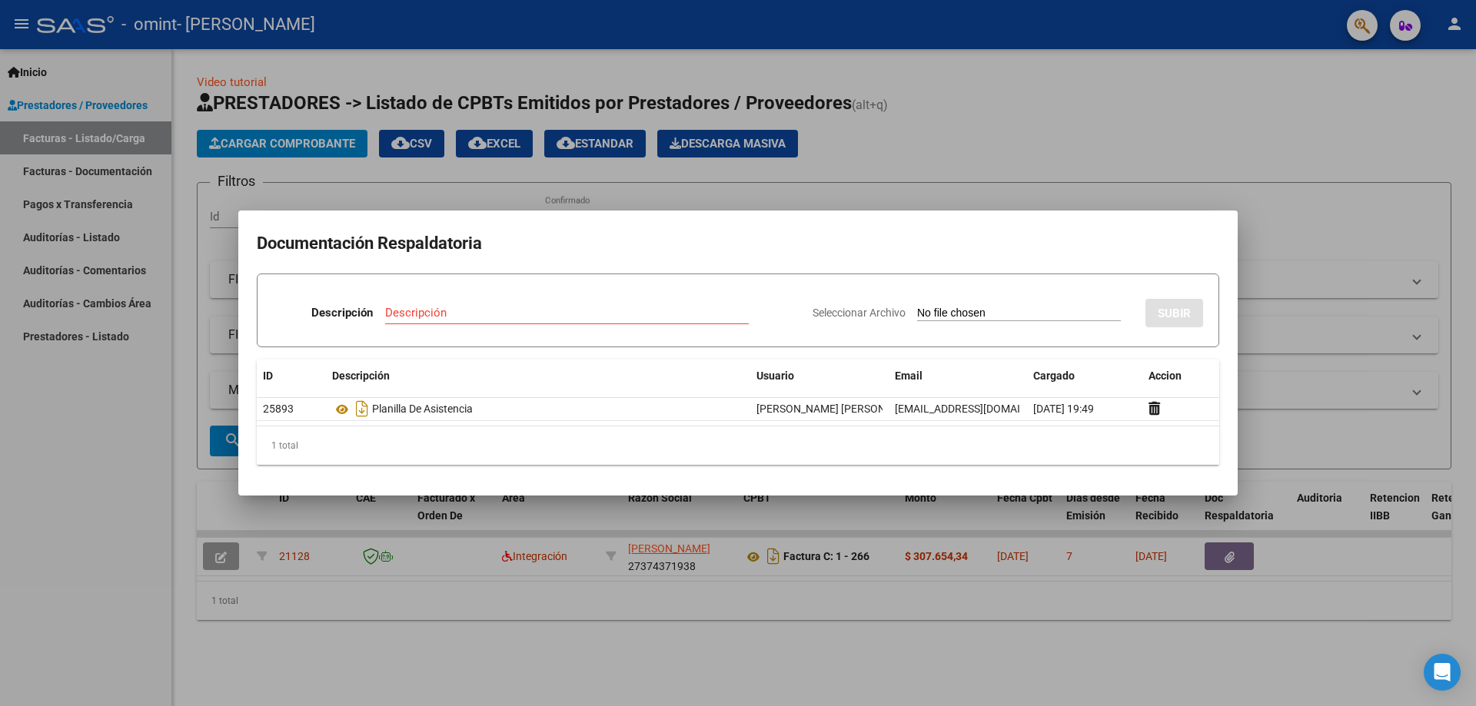
click at [1070, 153] on div at bounding box center [738, 353] width 1476 height 706
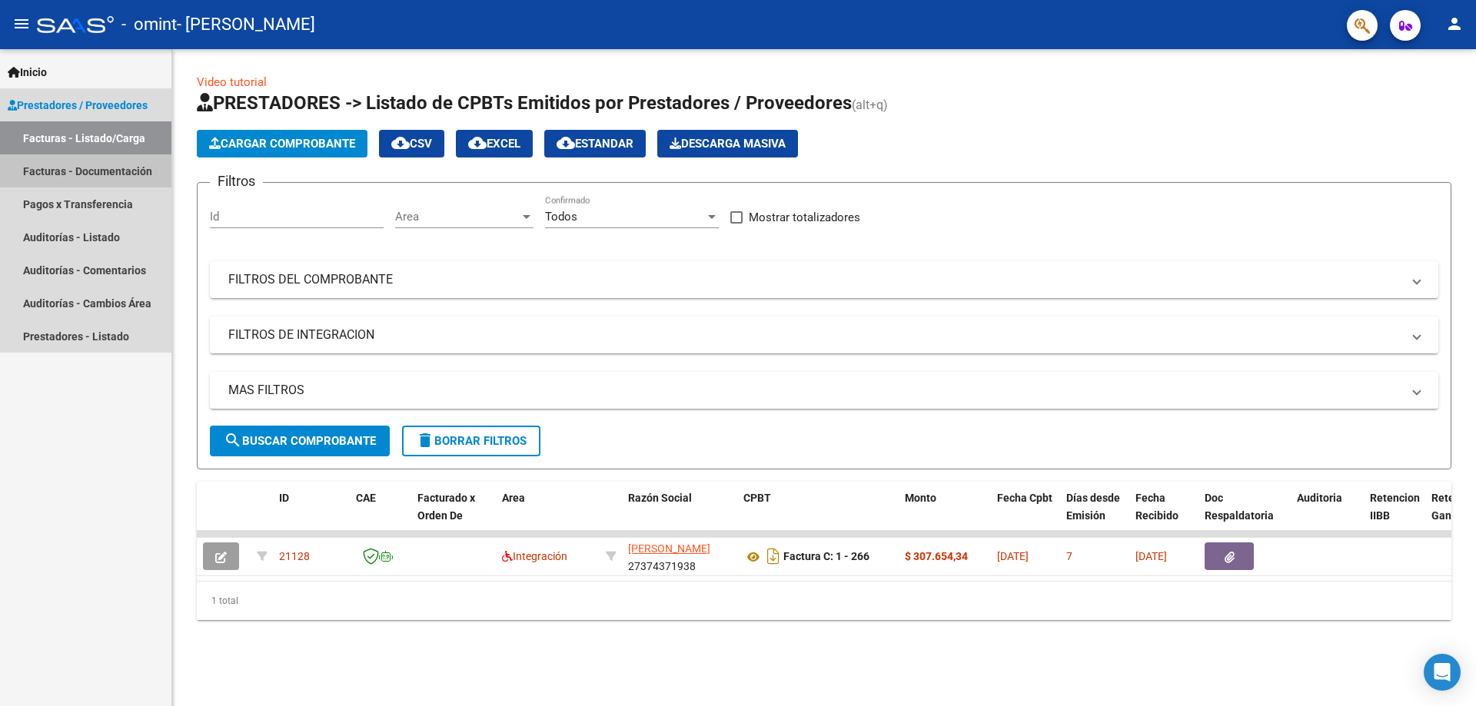
click at [119, 177] on link "Facturas - Documentación" at bounding box center [85, 171] width 171 height 33
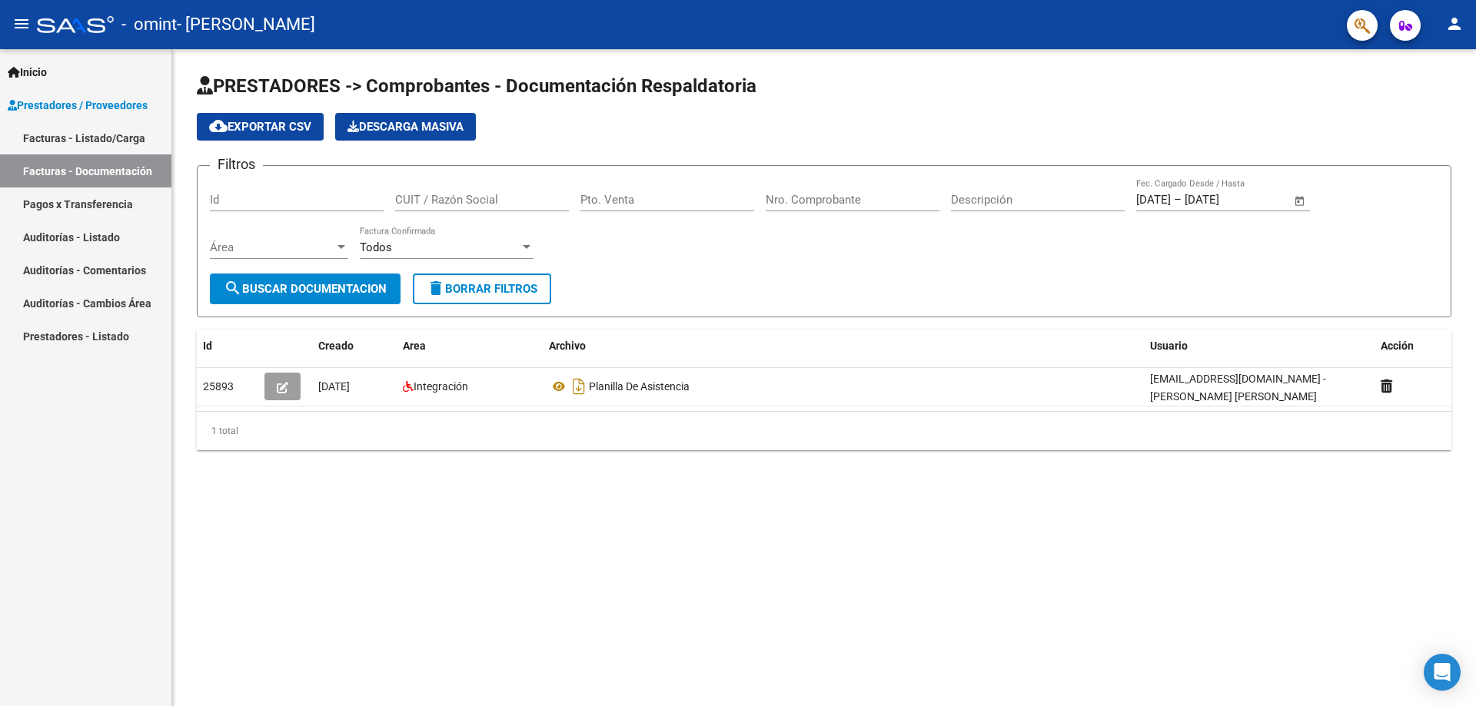
click at [1456, 25] on mat-icon "person" at bounding box center [1454, 24] width 18 height 18
click at [1416, 98] on button "exit_to_app Salir" at bounding box center [1423, 101] width 94 height 37
